Goal: Information Seeking & Learning: Learn about a topic

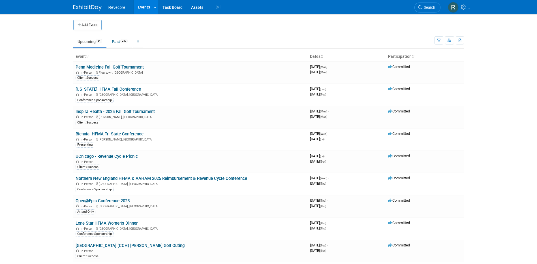
scroll to position [248, 0]
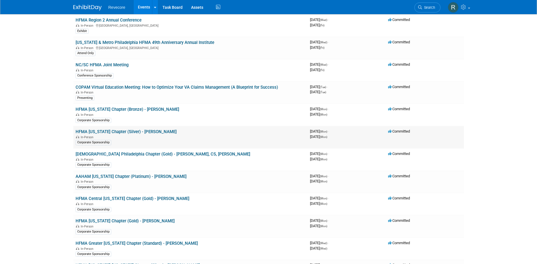
click at [175, 132] on link "HFMA [US_STATE] Chapter (Silver) - [PERSON_NAME]" at bounding box center [126, 131] width 101 height 5
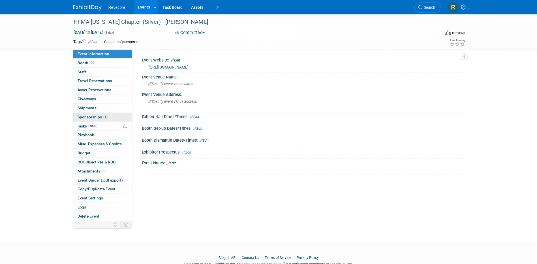
click at [110, 115] on link "1 Sponsorships 1" at bounding box center [102, 117] width 59 height 9
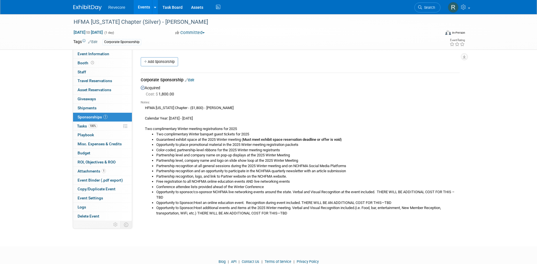
click at [141, 9] on link "Events" at bounding box center [144, 7] width 21 height 14
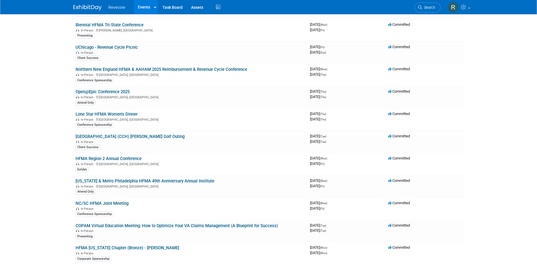
scroll to position [113, 0]
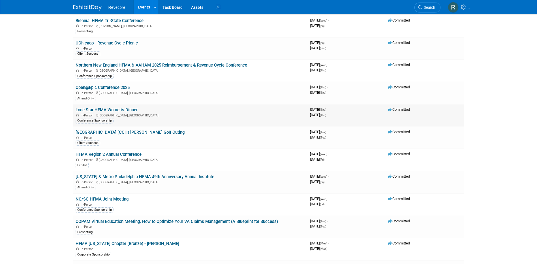
click at [125, 110] on link "Lone Star HFMA Women's Dinner" at bounding box center [107, 109] width 62 height 5
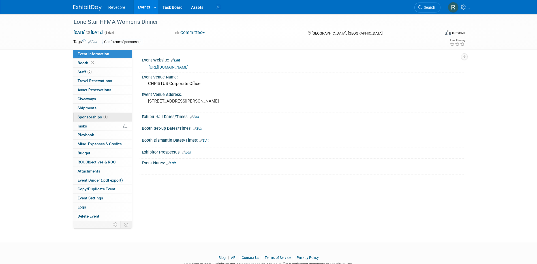
click at [119, 116] on link "1 Sponsorships 1" at bounding box center [102, 117] width 59 height 9
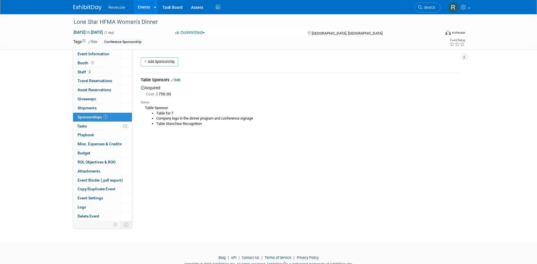
drag, startPoint x: 150, startPoint y: 107, endPoint x: 188, endPoint y: 115, distance: 39.4
click at [188, 115] on div "Table Sponsor Table for 7 Company logo in the dinner program and conference sig…" at bounding box center [300, 120] width 319 height 30
drag, startPoint x: 188, startPoint y: 115, endPoint x: 234, endPoint y: 122, distance: 46.6
click at [234, 122] on li "Table Stanchion Recognition" at bounding box center [308, 123] width 304 height 5
drag, startPoint x: 216, startPoint y: 121, endPoint x: 161, endPoint y: 111, distance: 55.6
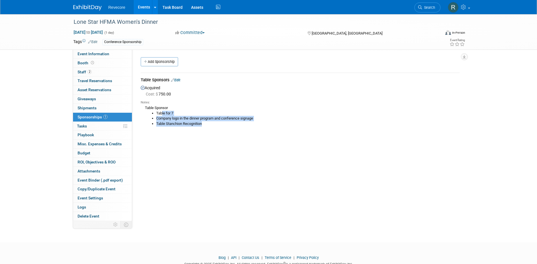
click at [161, 111] on ul "Table for 7 Company logo in the dinner program and conference signage Table Sta…" at bounding box center [302, 119] width 315 height 16
click at [161, 111] on li "Table for 7" at bounding box center [308, 113] width 304 height 5
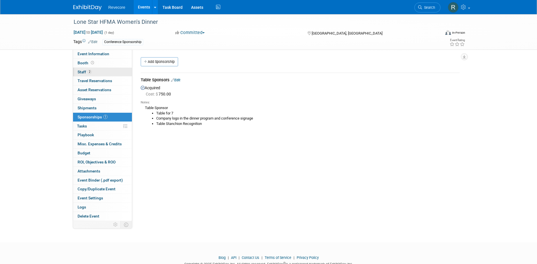
click at [102, 74] on link "2 Staff 2" at bounding box center [102, 72] width 59 height 9
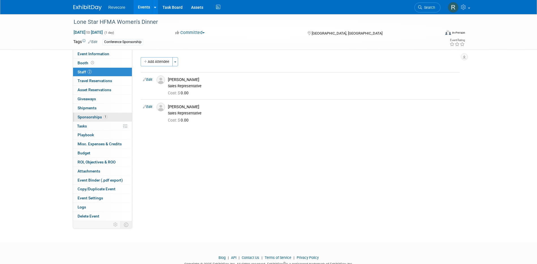
click at [102, 119] on span "Sponsorships 1" at bounding box center [93, 117] width 30 height 5
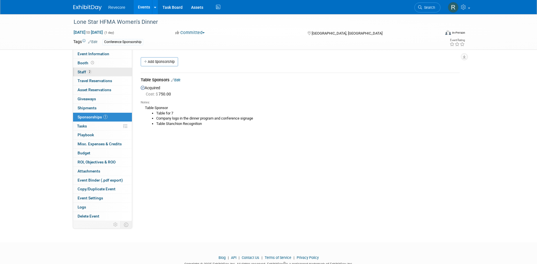
click at [106, 70] on link "2 Staff 2" at bounding box center [102, 72] width 59 height 9
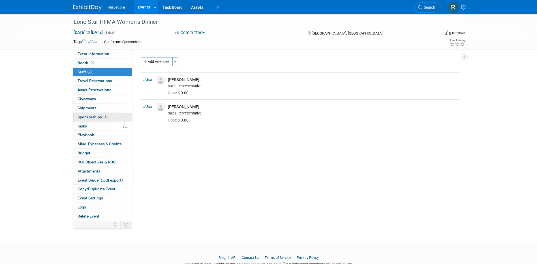
click at [106, 116] on span "1" at bounding box center [105, 117] width 4 height 4
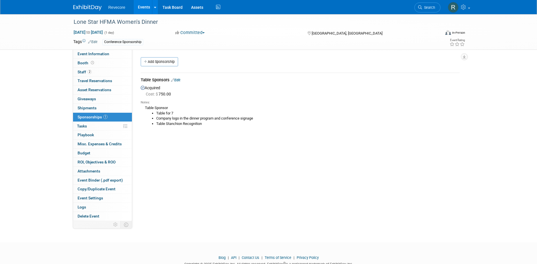
drag, startPoint x: 137, startPoint y: 5, endPoint x: 147, endPoint y: 2, distance: 10.5
click at [137, 5] on link "Events" at bounding box center [144, 7] width 21 height 14
